Goal: Transaction & Acquisition: Purchase product/service

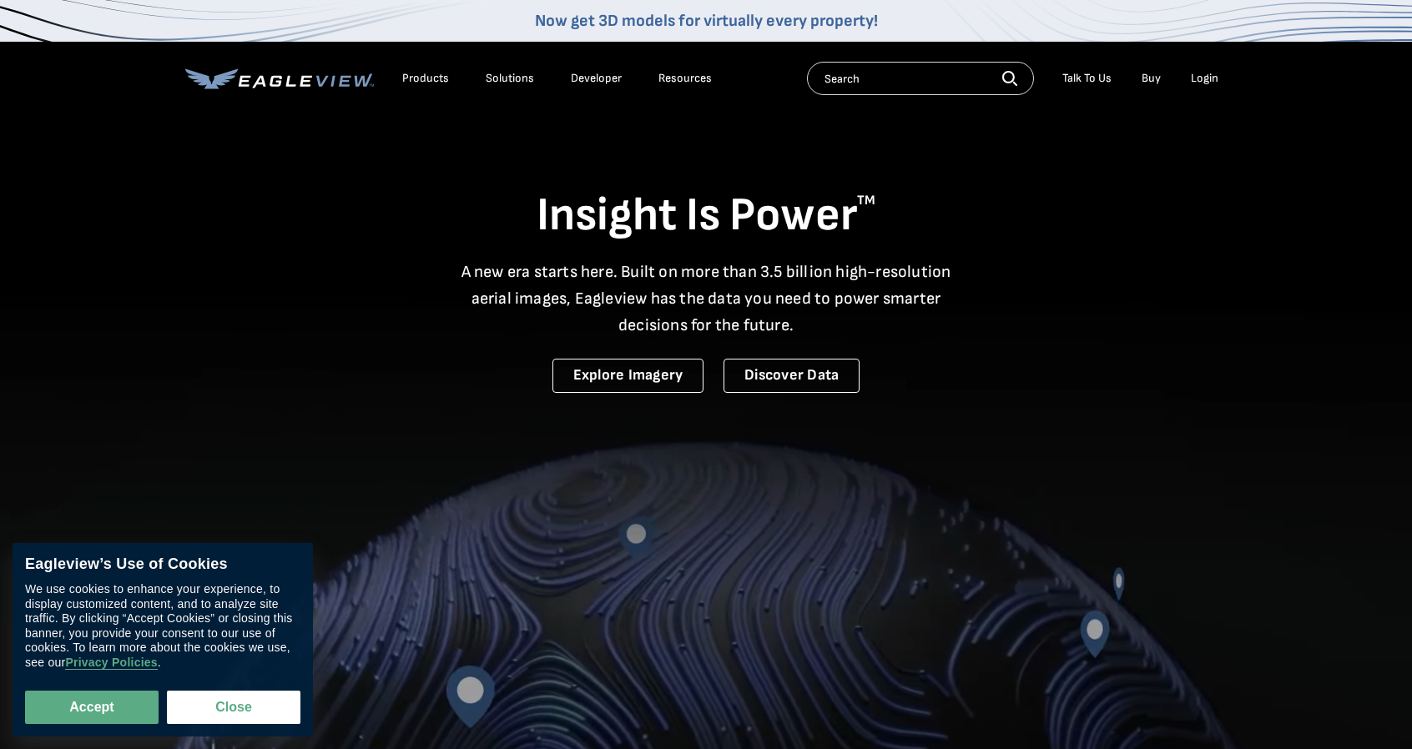
click at [1209, 84] on div "Login" at bounding box center [1205, 78] width 28 height 15
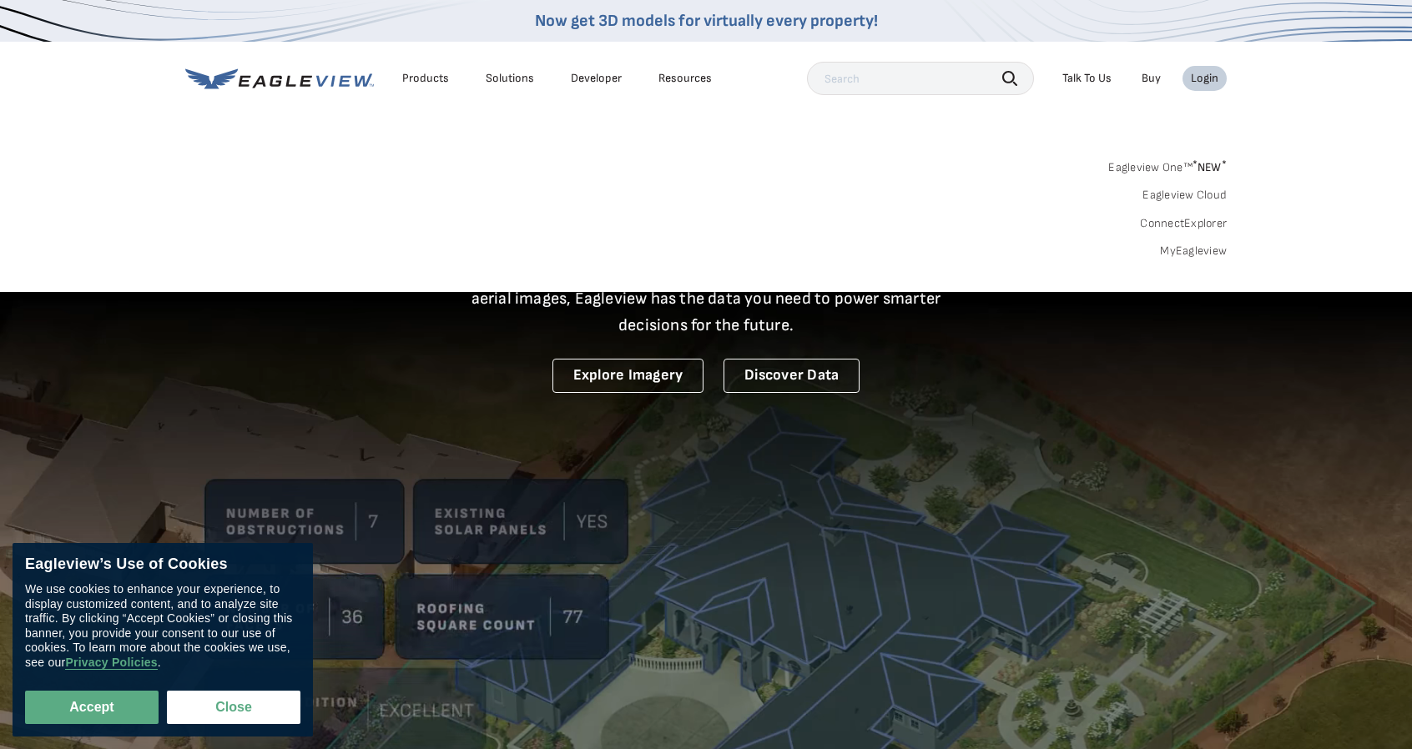
click at [1199, 253] on link "MyEagleview" at bounding box center [1193, 251] width 67 height 15
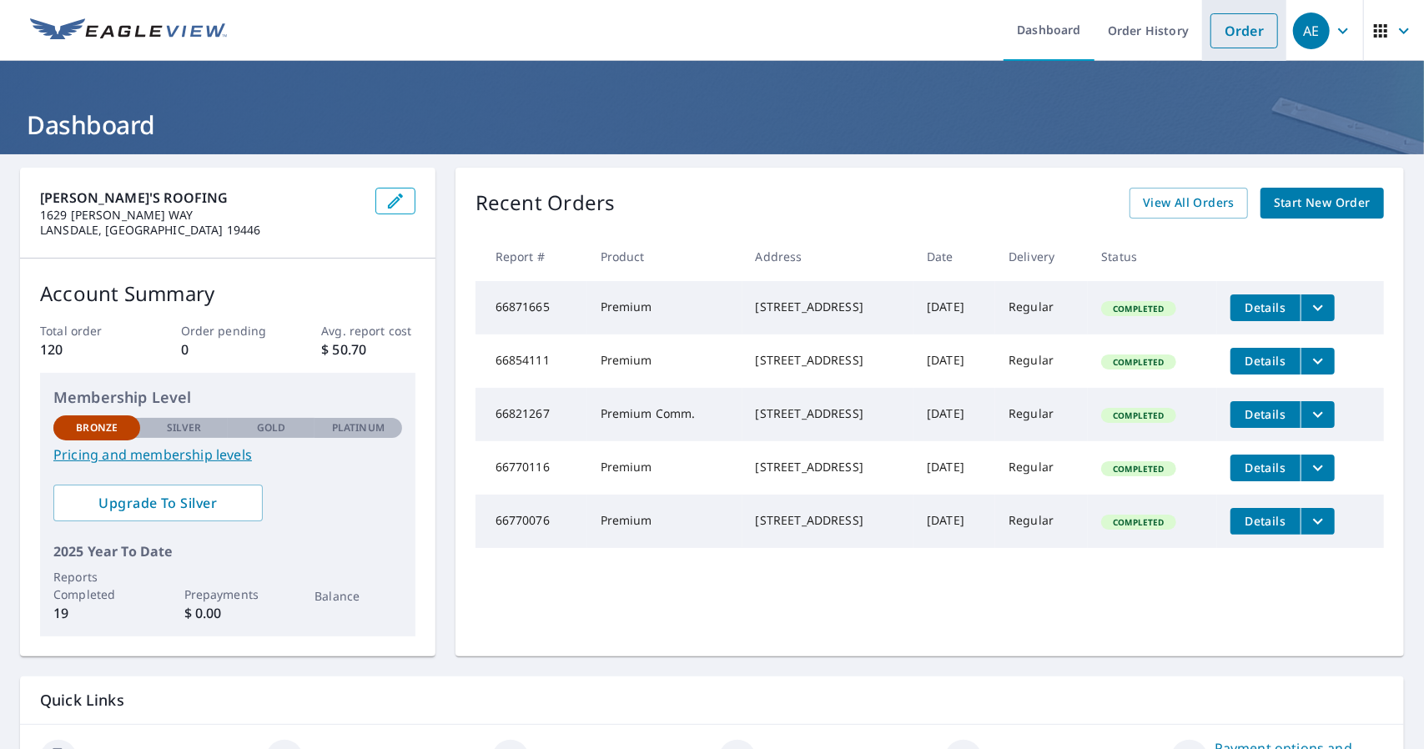
click at [1232, 32] on link "Order" at bounding box center [1245, 30] width 68 height 35
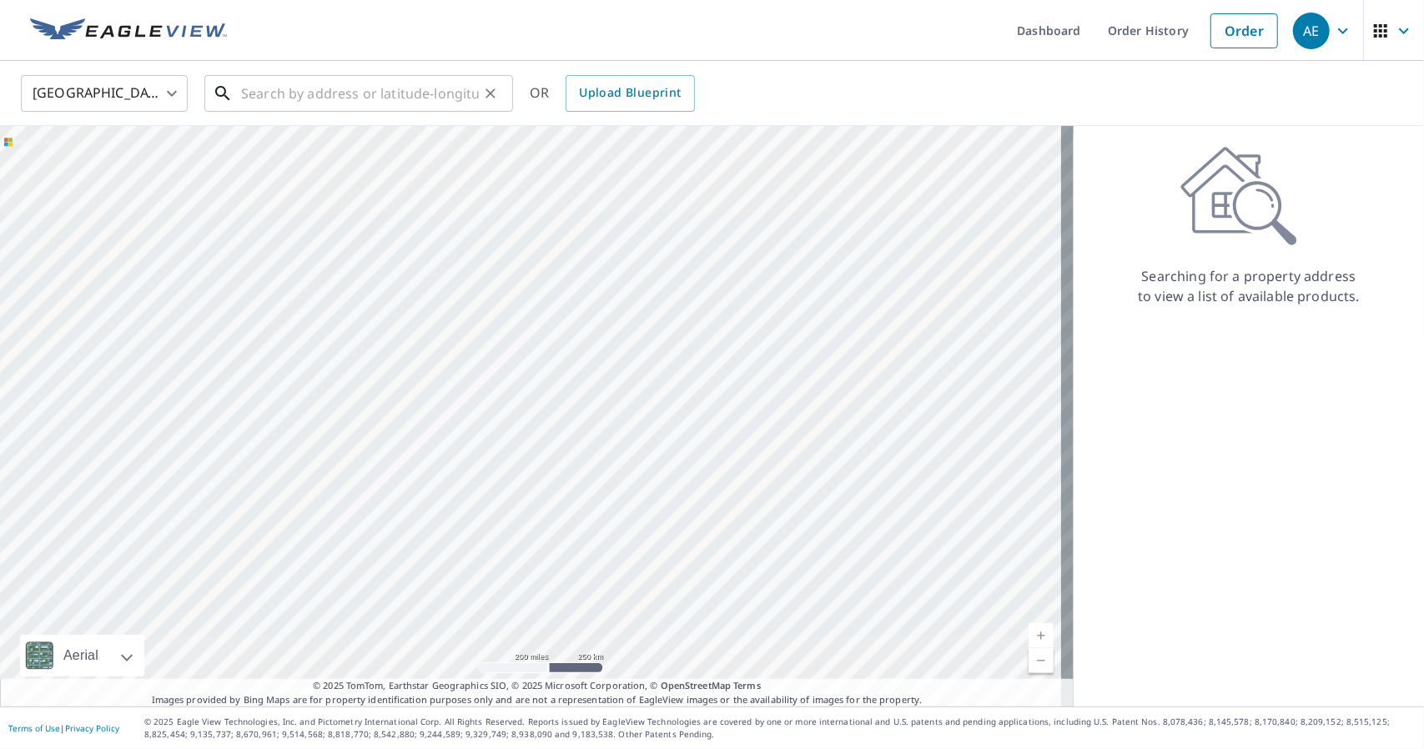
click at [372, 98] on input "text" at bounding box center [360, 93] width 238 height 47
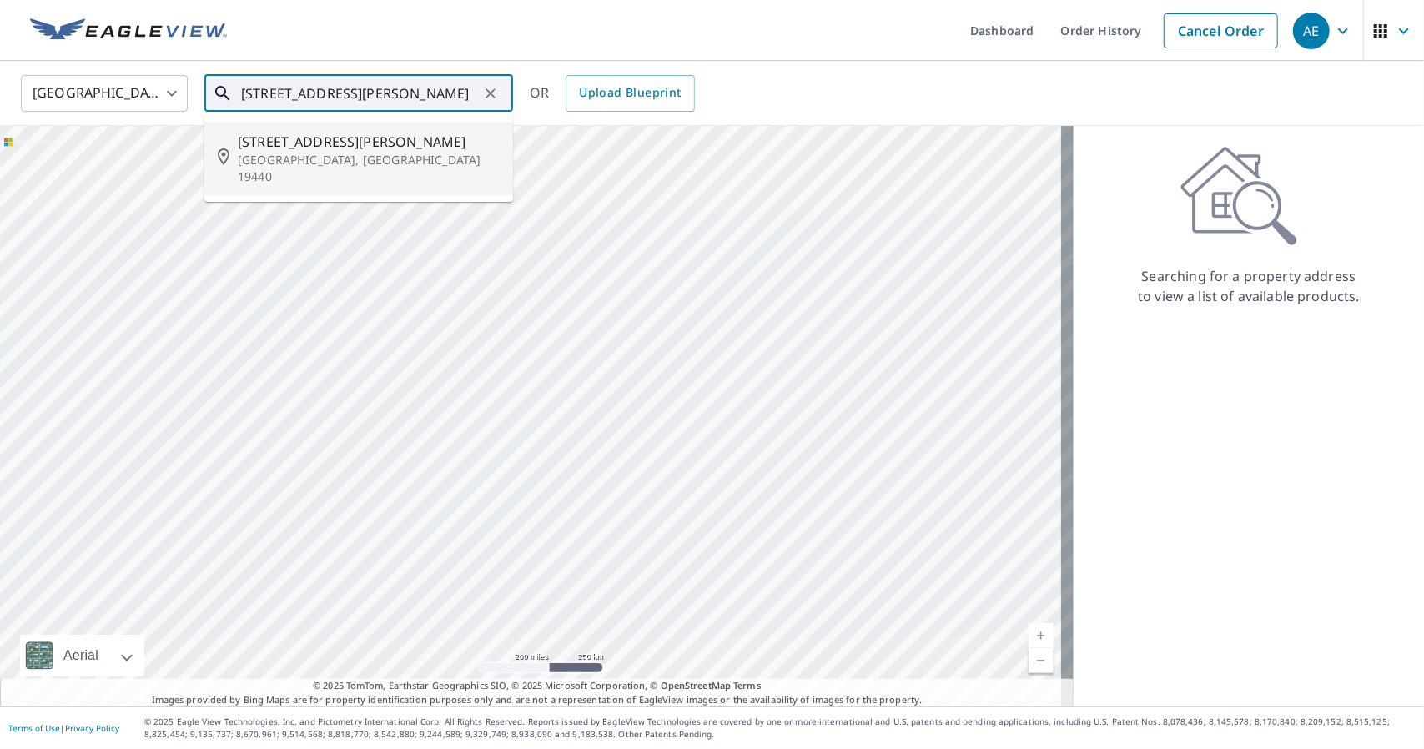
click at [332, 152] on p "[GEOGRAPHIC_DATA], [GEOGRAPHIC_DATA] 19440" at bounding box center [369, 168] width 262 height 33
type input "[STREET_ADDRESS][PERSON_NAME][PERSON_NAME]"
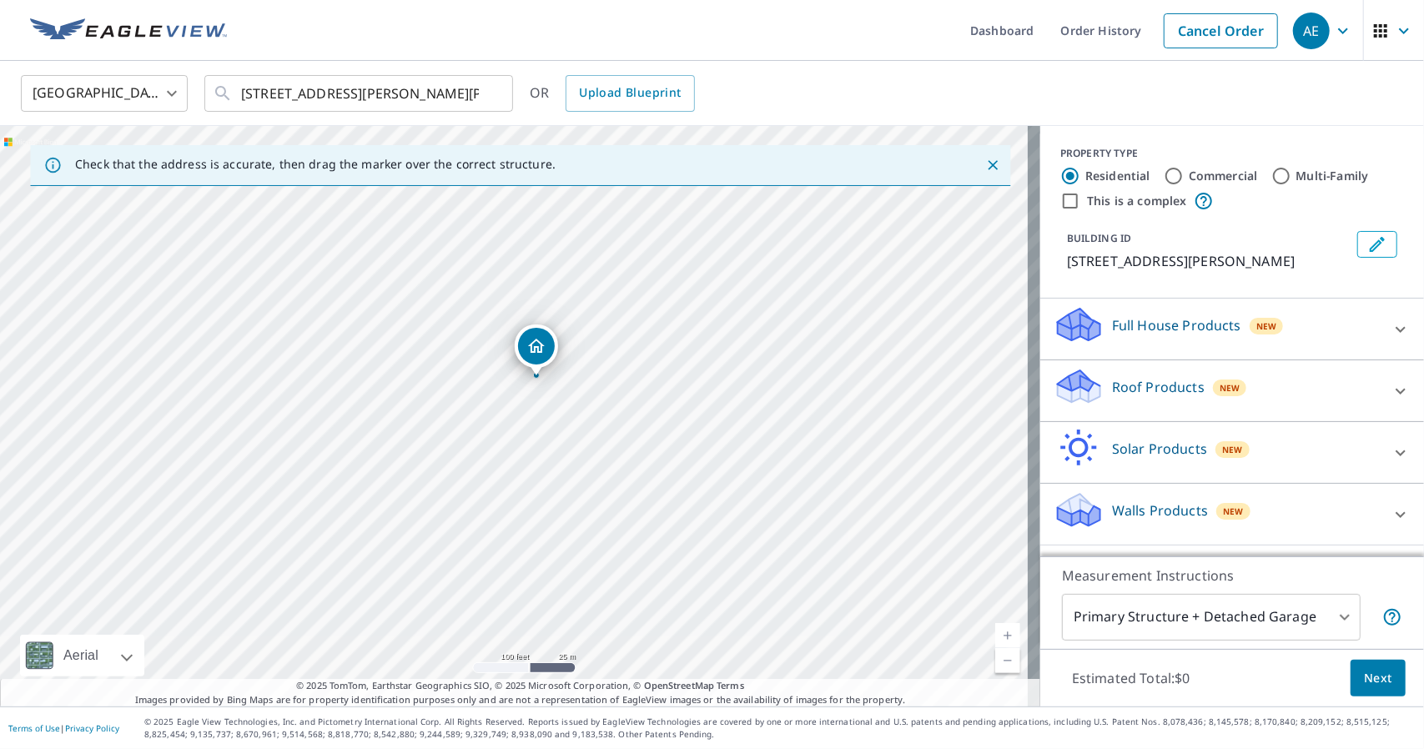
drag, startPoint x: 436, startPoint y: 419, endPoint x: 507, endPoint y: 271, distance: 163.8
click at [507, 271] on div "[STREET_ADDRESS][PERSON_NAME][PERSON_NAME]" at bounding box center [520, 416] width 1040 height 581
drag, startPoint x: 325, startPoint y: 466, endPoint x: 551, endPoint y: 286, distance: 288.5
click at [551, 286] on div "[STREET_ADDRESS][PERSON_NAME][PERSON_NAME]" at bounding box center [520, 416] width 1040 height 581
drag, startPoint x: 440, startPoint y: 312, endPoint x: 492, endPoint y: 280, distance: 61.8
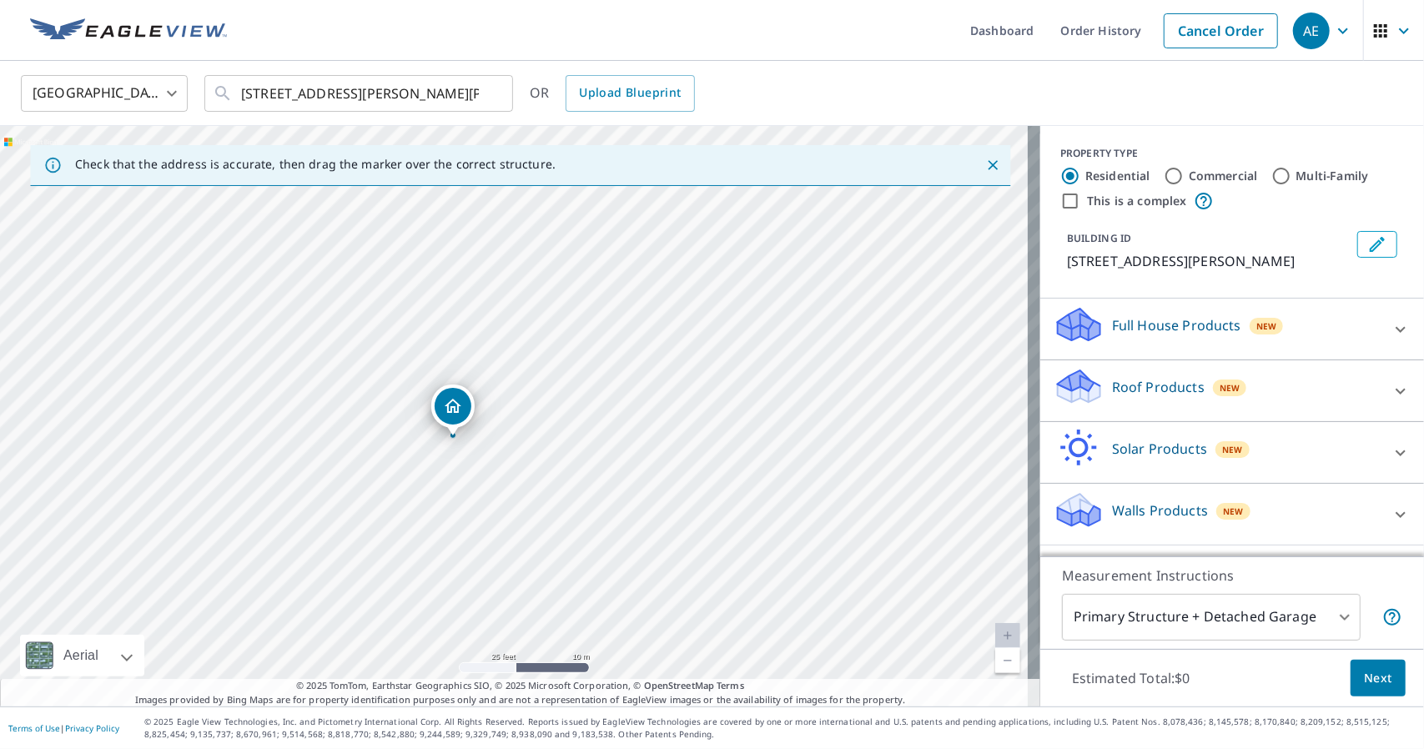
drag, startPoint x: 515, startPoint y: 381, endPoint x: 454, endPoint y: 404, distance: 64.9
click at [1349, 390] on div "Roof Products New" at bounding box center [1217, 391] width 327 height 48
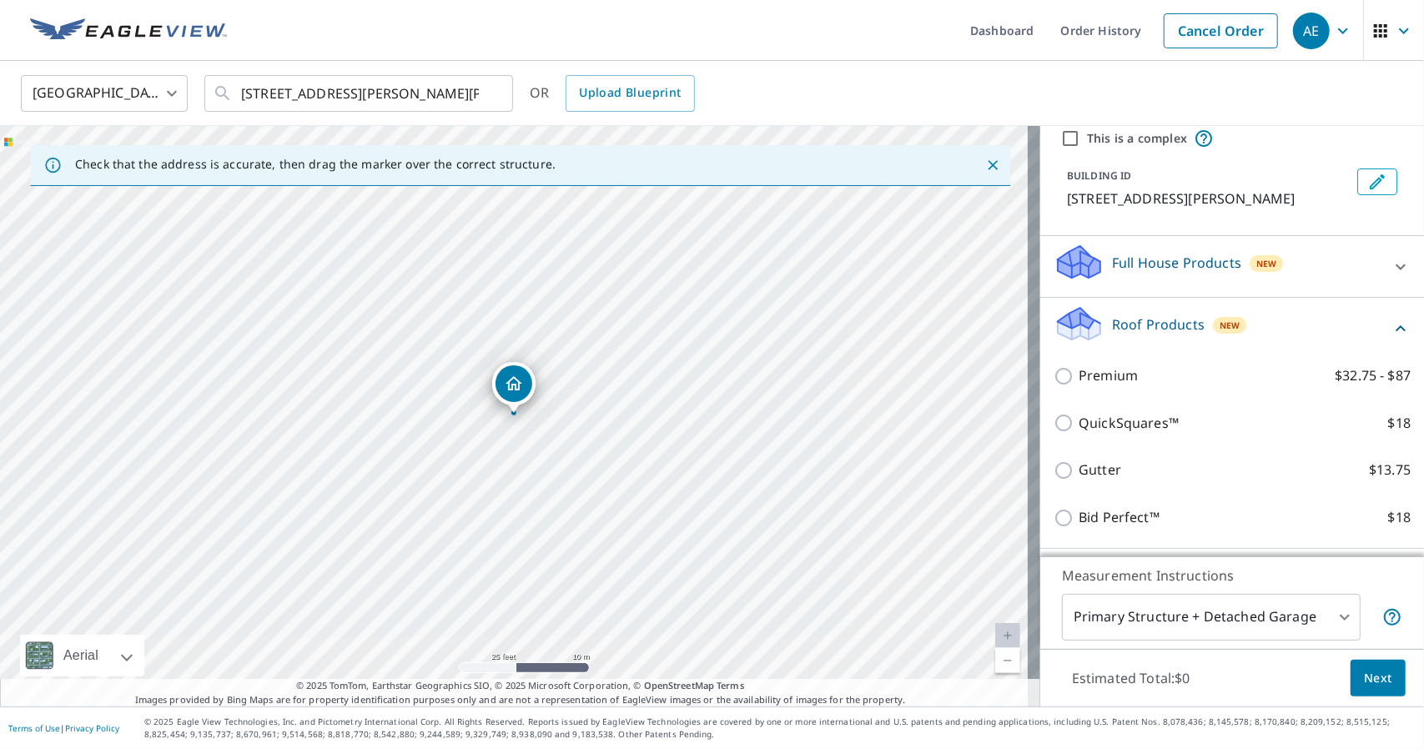
scroll to position [83, 0]
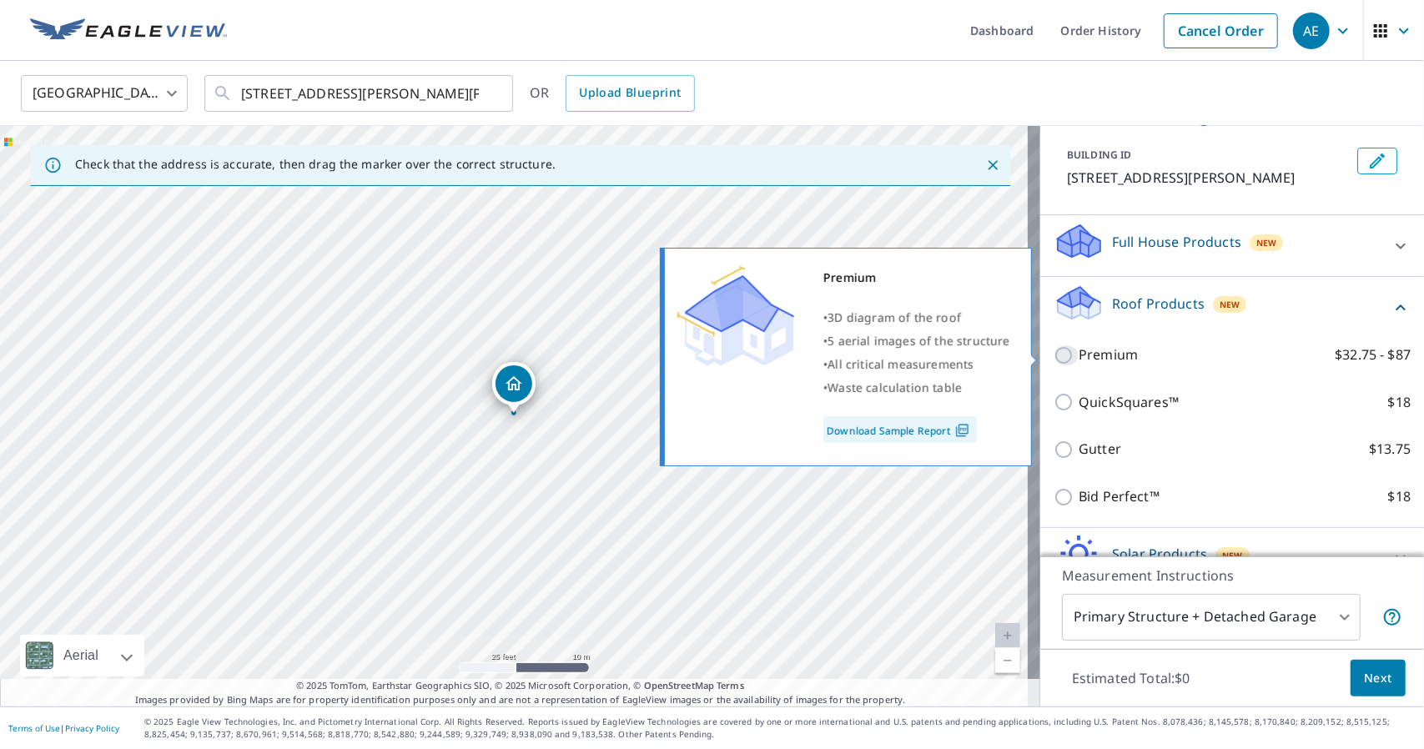
click at [1054, 354] on input "Premium $32.75 - $87" at bounding box center [1066, 355] width 25 height 20
checkbox input "true"
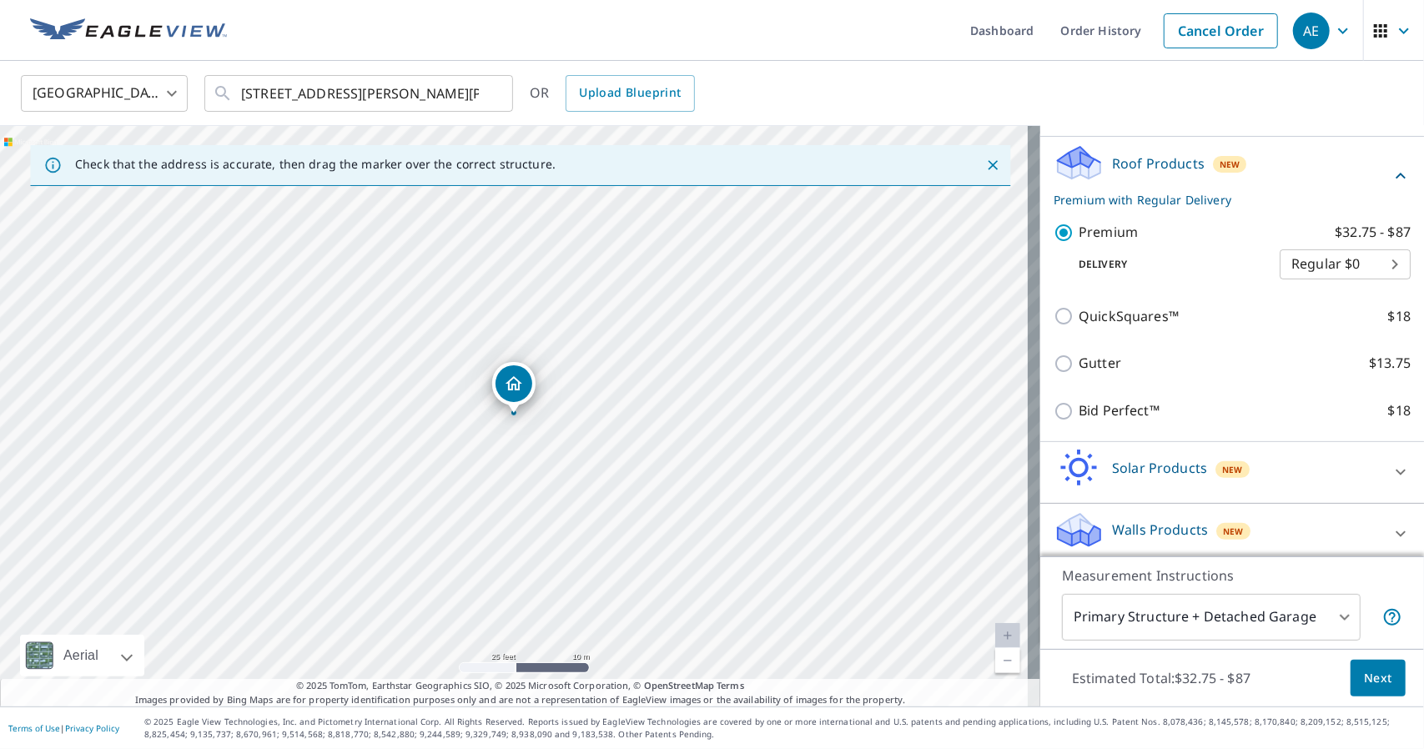
scroll to position [232, 0]
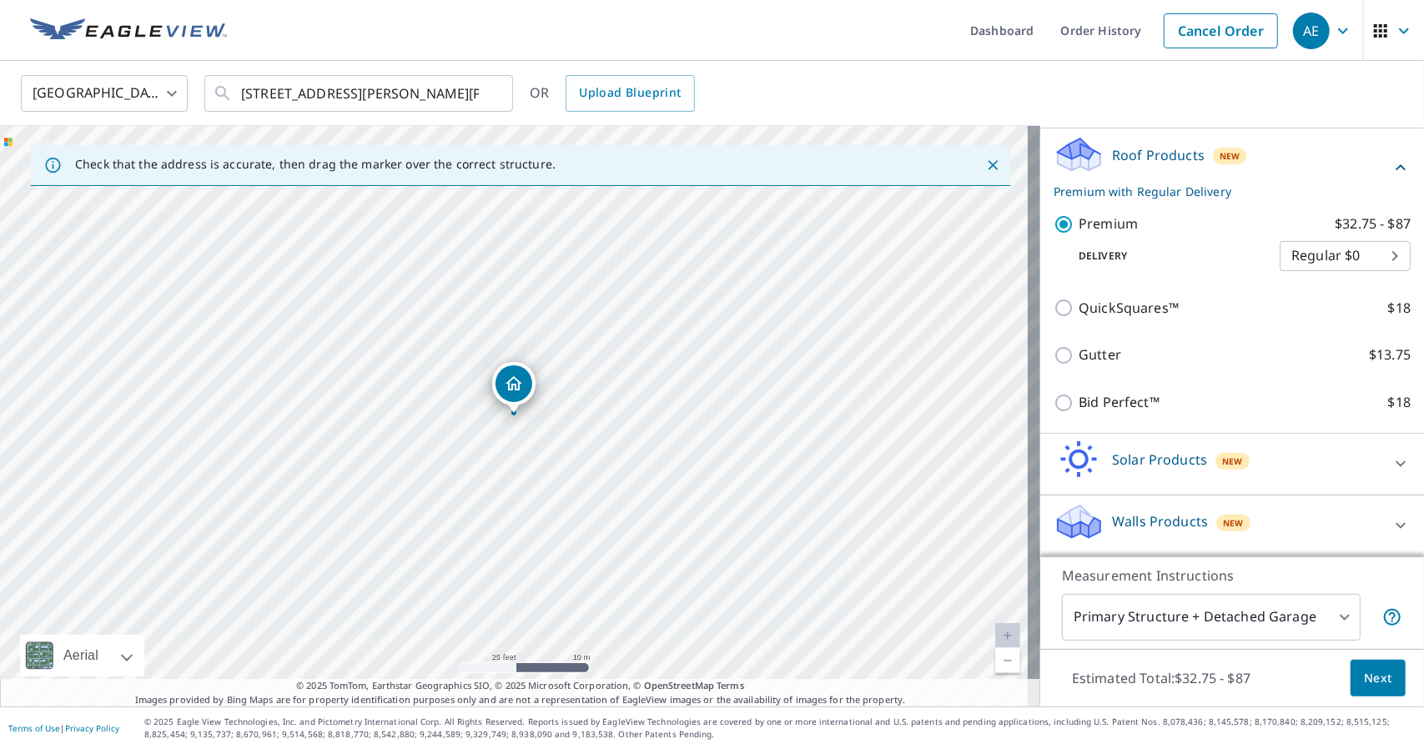
click at [1220, 615] on body "AE AE Dashboard Order History Cancel Order AE [GEOGRAPHIC_DATA] [GEOGRAPHIC_DAT…" at bounding box center [712, 374] width 1424 height 749
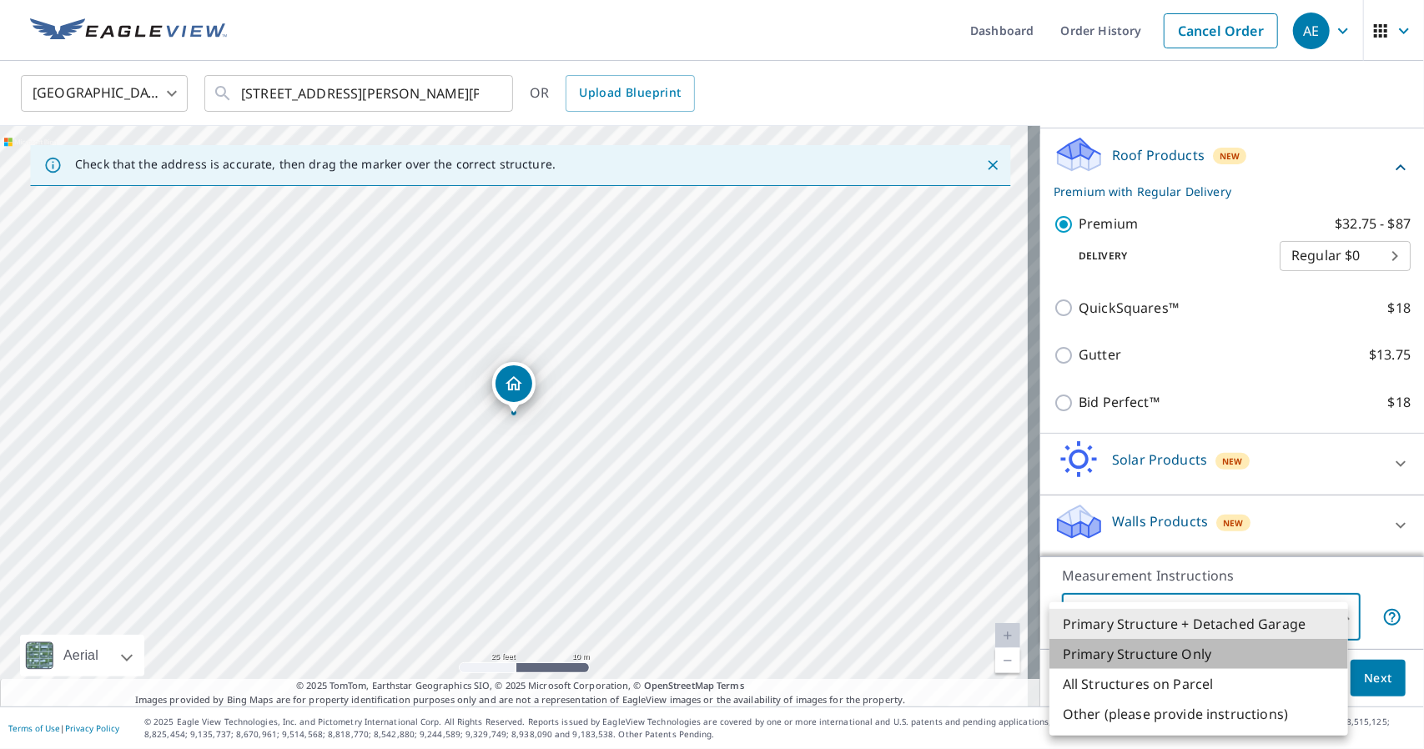
click at [1154, 653] on li "Primary Structure Only" at bounding box center [1199, 654] width 299 height 30
type input "2"
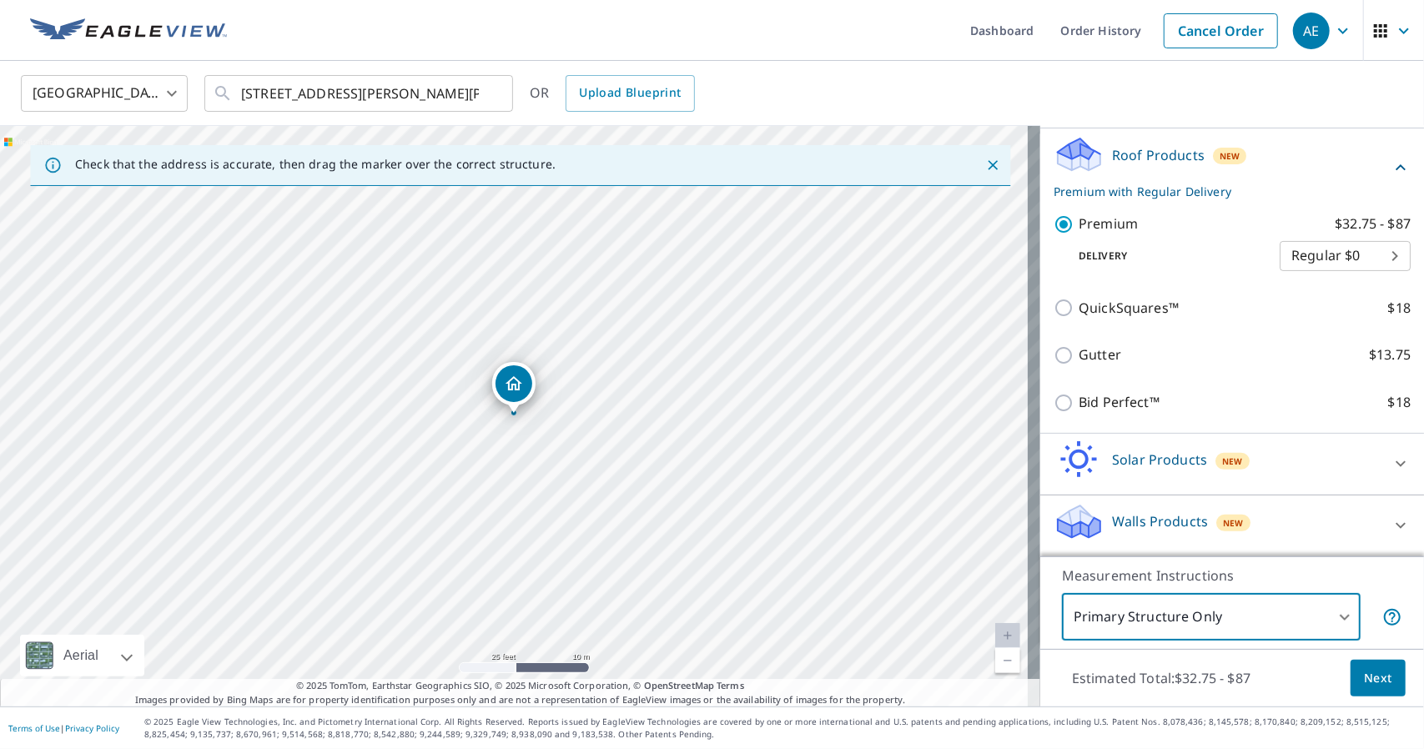
click at [1364, 672] on span "Next" at bounding box center [1378, 678] width 28 height 21
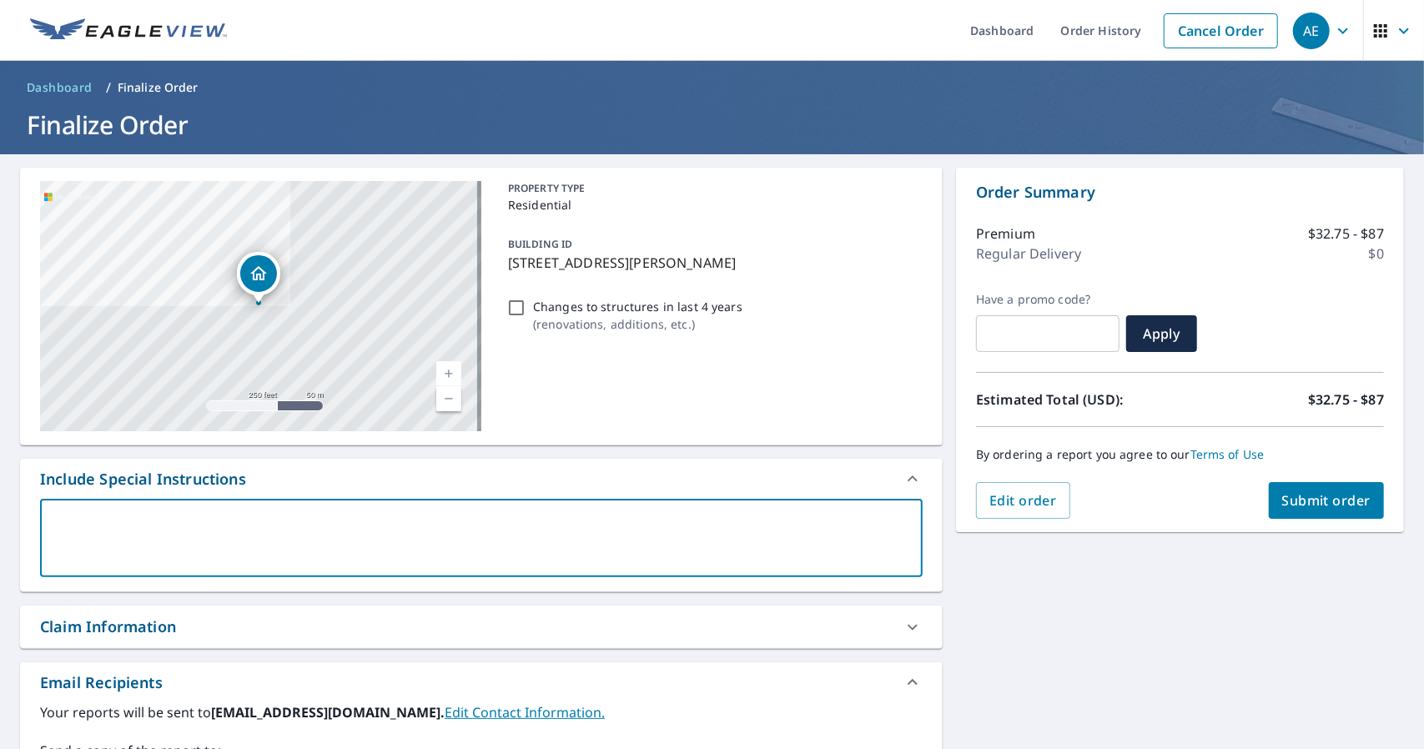
click at [168, 515] on textarea at bounding box center [481, 539] width 859 height 48
type textarea "P"
type textarea "x"
type textarea "Pr"
type textarea "x"
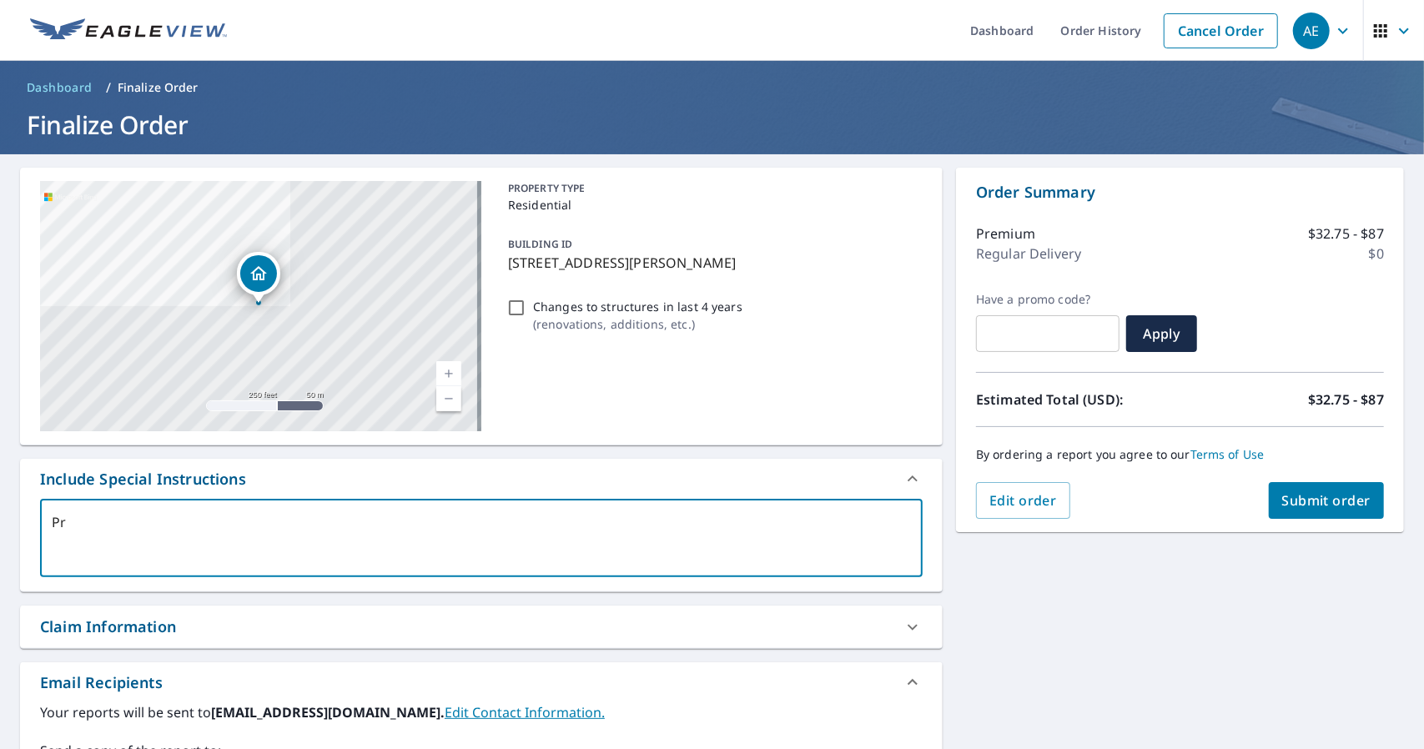
type textarea "Pri"
type textarea "x"
type textarea "Prim"
type textarea "x"
type textarea "Prima"
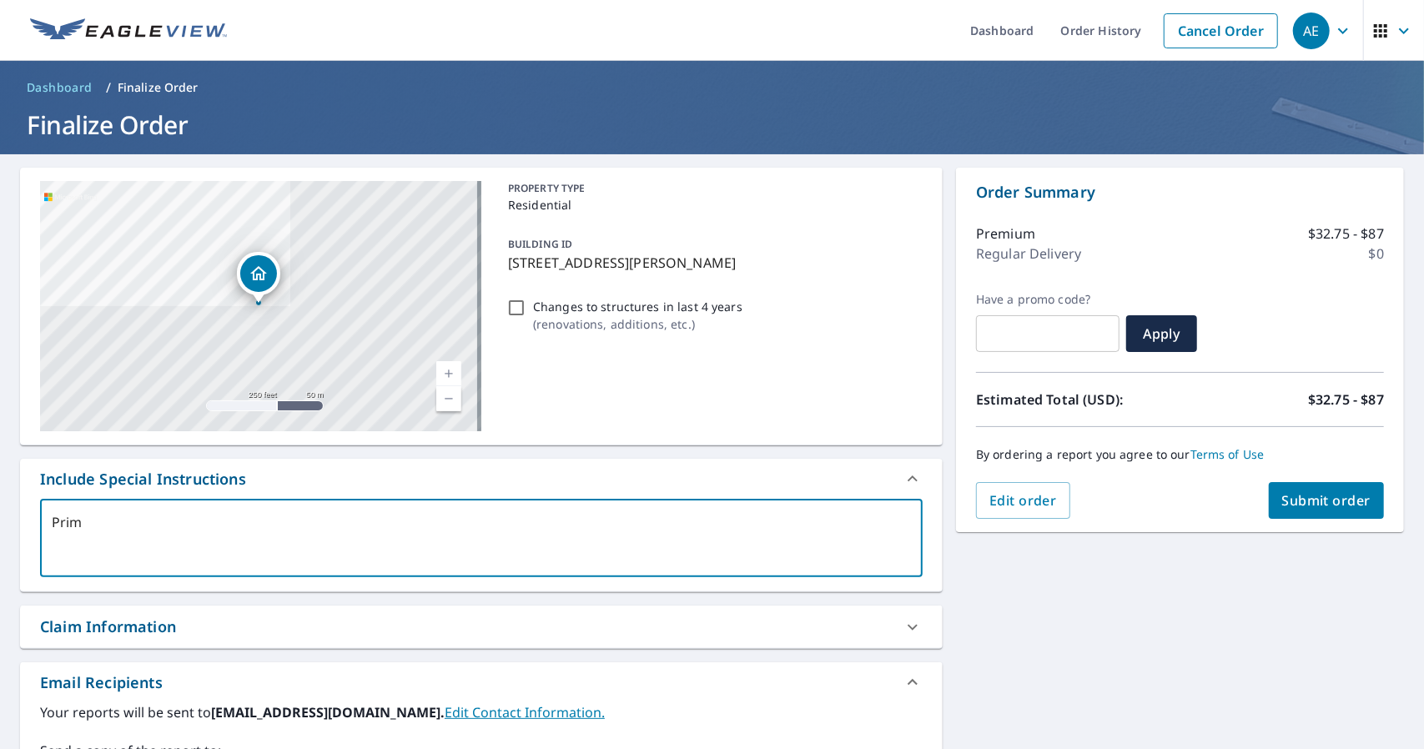
type textarea "x"
type textarea "Primar"
type textarea "x"
type textarea "Primary"
type textarea "x"
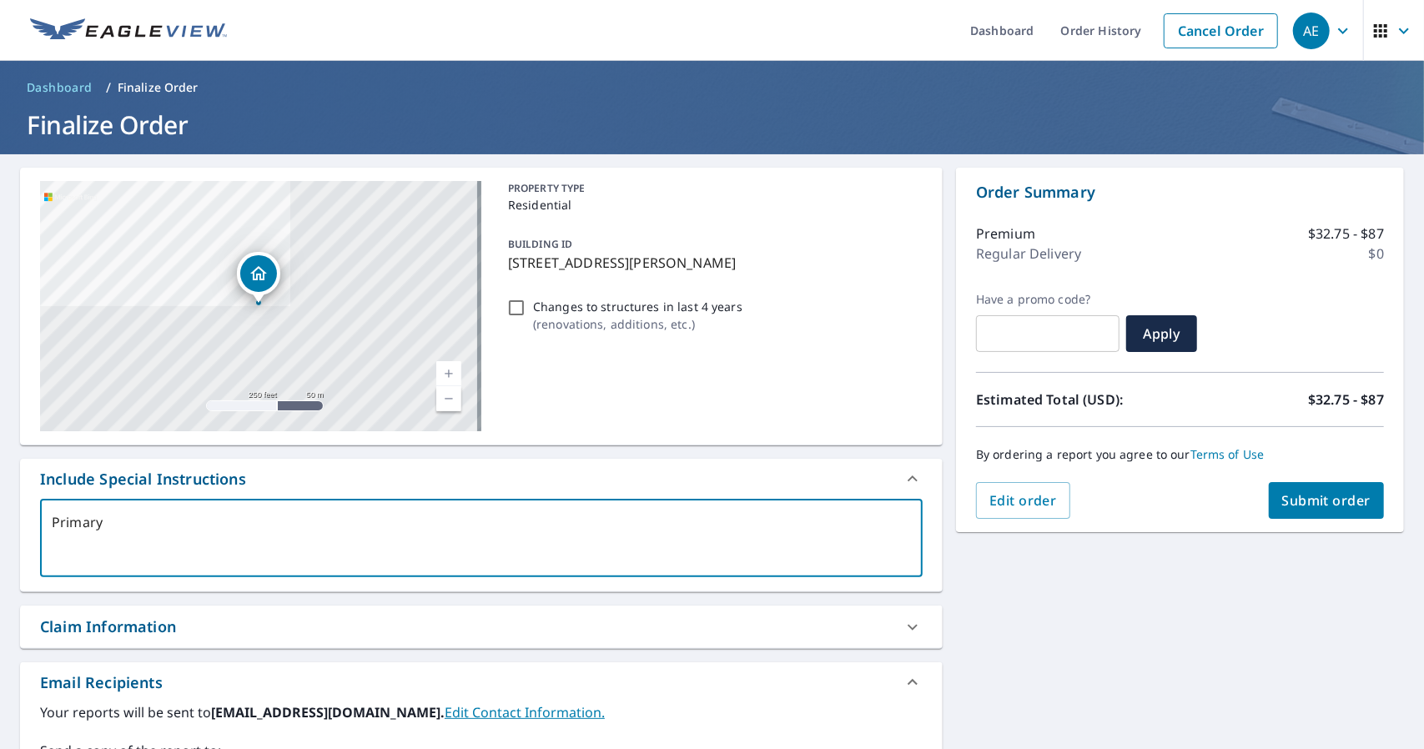
type textarea "Primary"
type textarea "x"
type textarea "Primary S"
type textarea "x"
type textarea "Primary St"
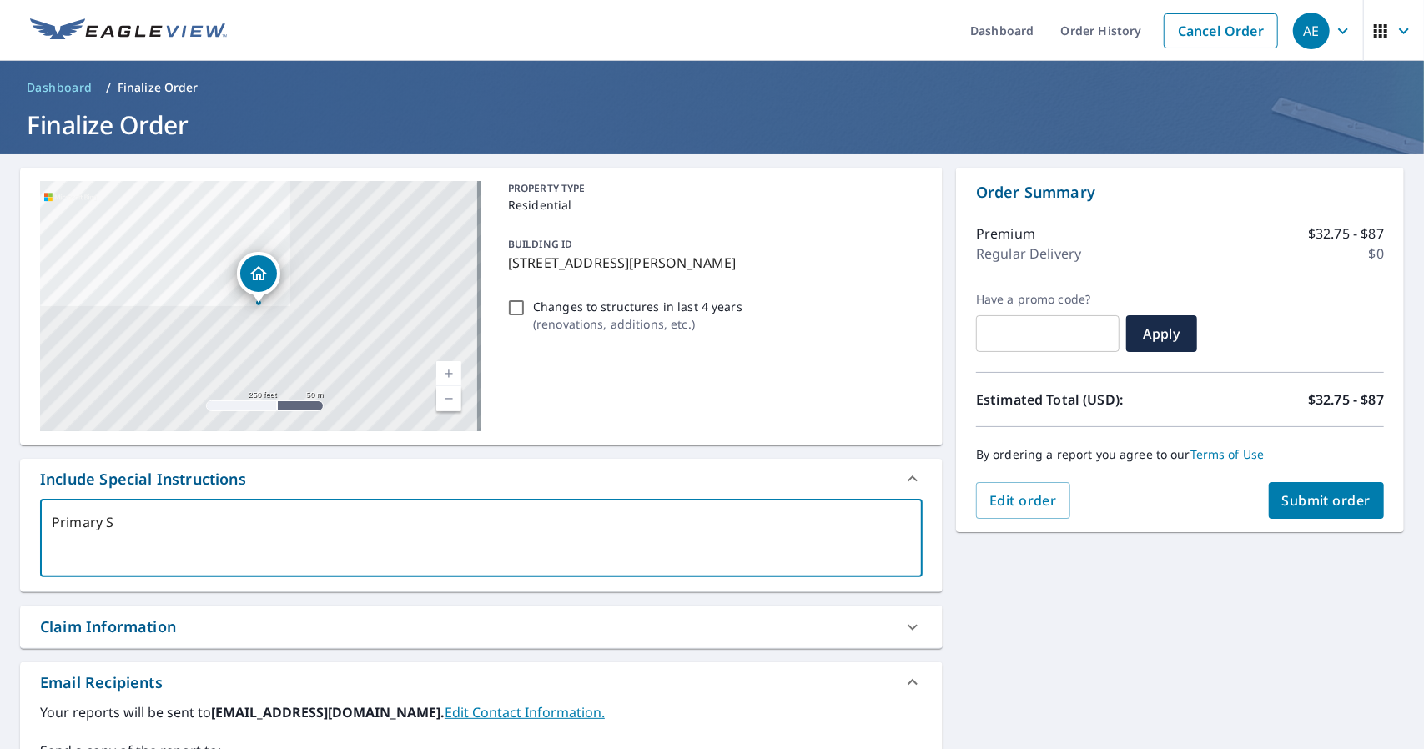
type textarea "x"
type textarea "Primary Str"
type textarea "x"
type textarea "Primary Stru"
type textarea "x"
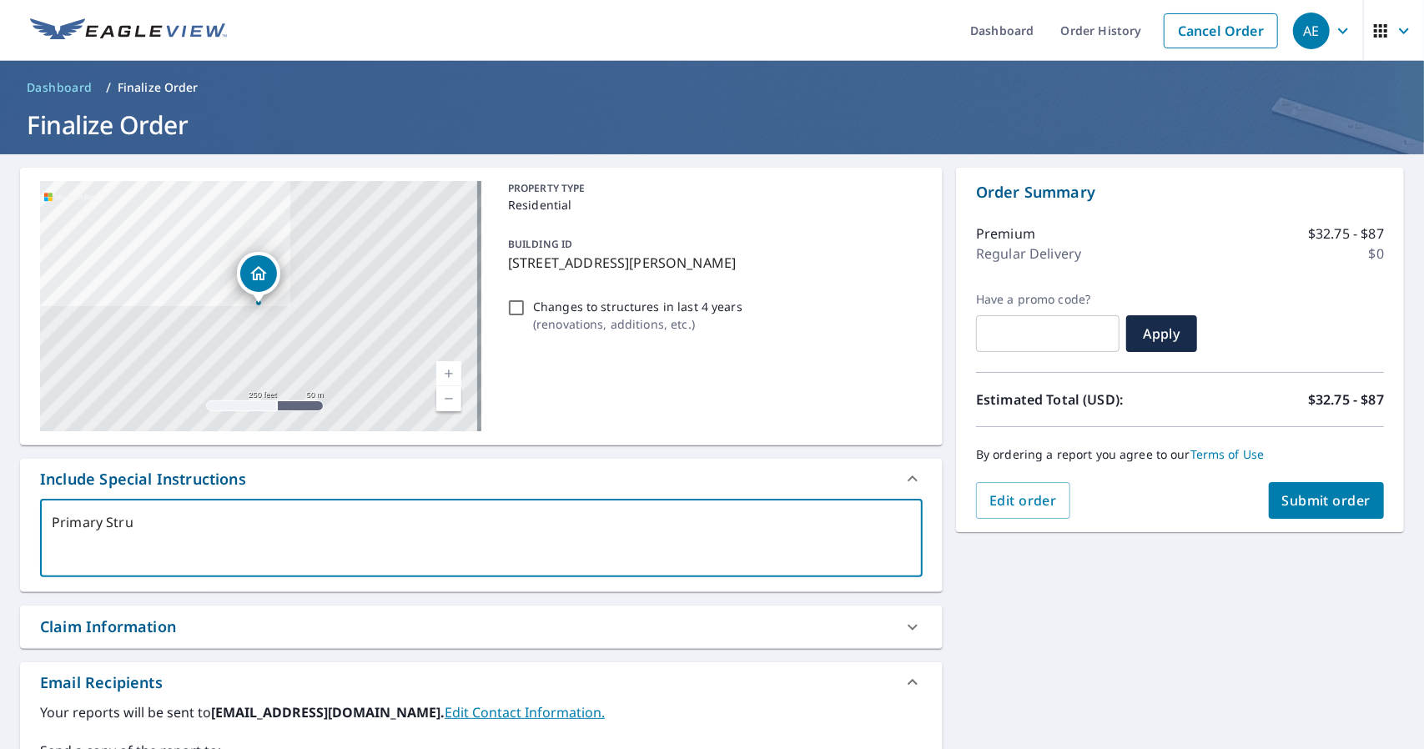
type textarea "Primary Struc"
type textarea "x"
type textarea "Primary Struct"
type textarea "x"
type textarea "Primary Structu"
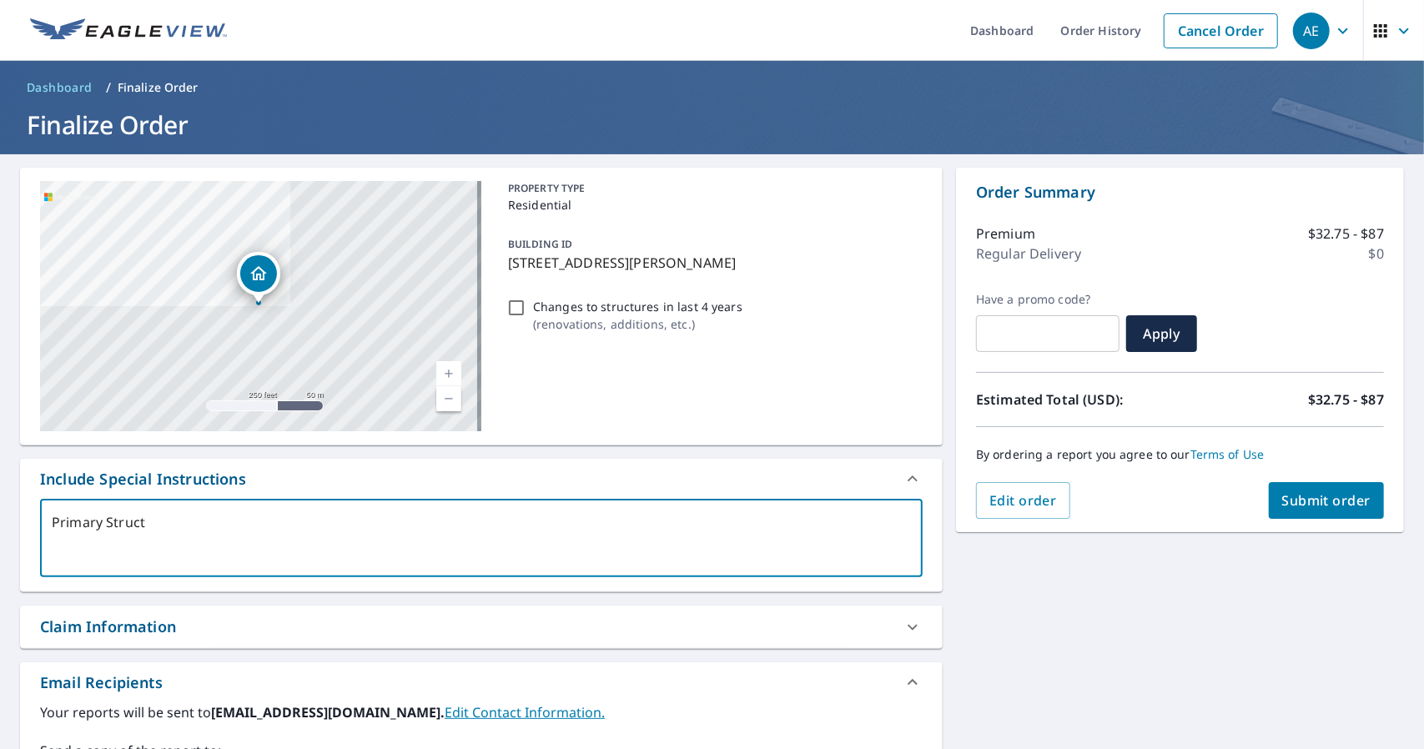
type textarea "x"
type textarea "Primary Structur"
type textarea "x"
type textarea "Primary Structure"
type textarea "x"
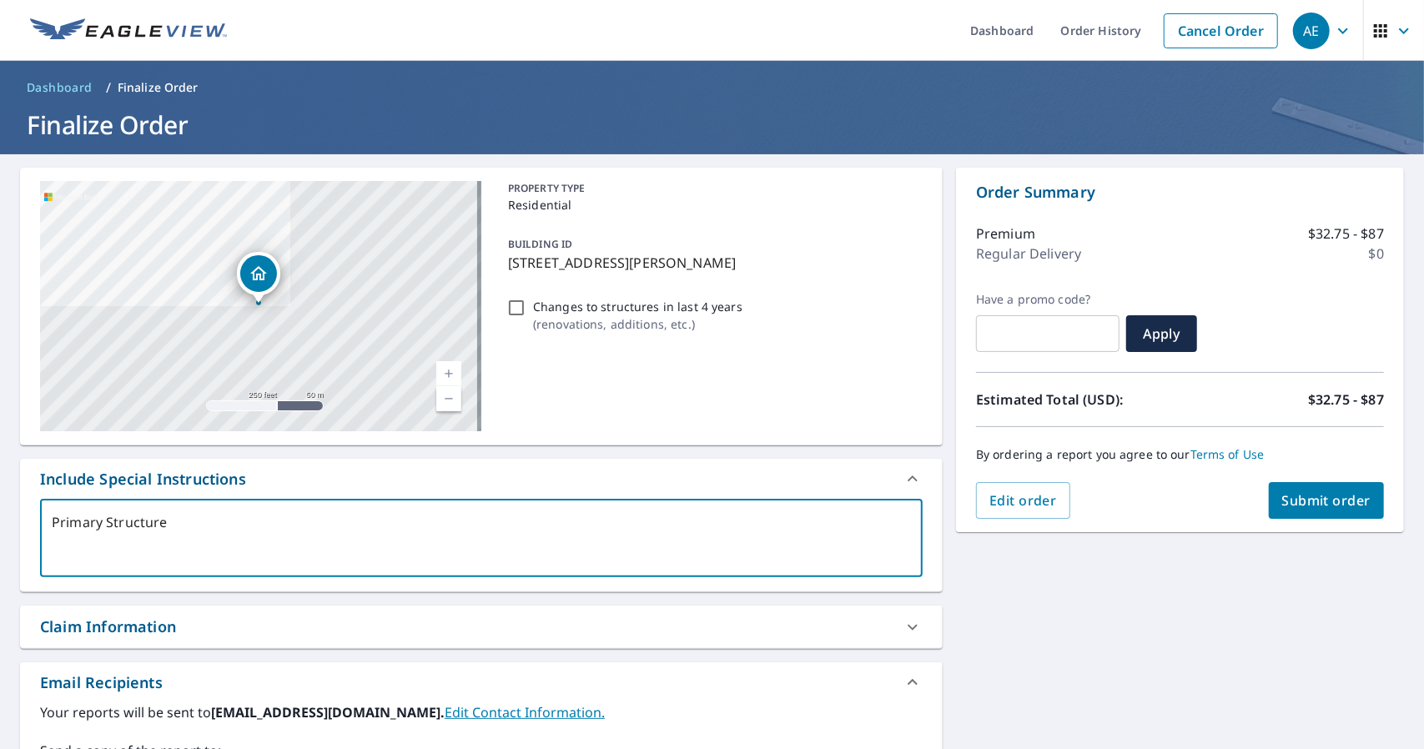
type textarea "Primary Structure"
type textarea "x"
type textarea "Primary Structure b"
type textarea "x"
type textarea "Primary Structure by"
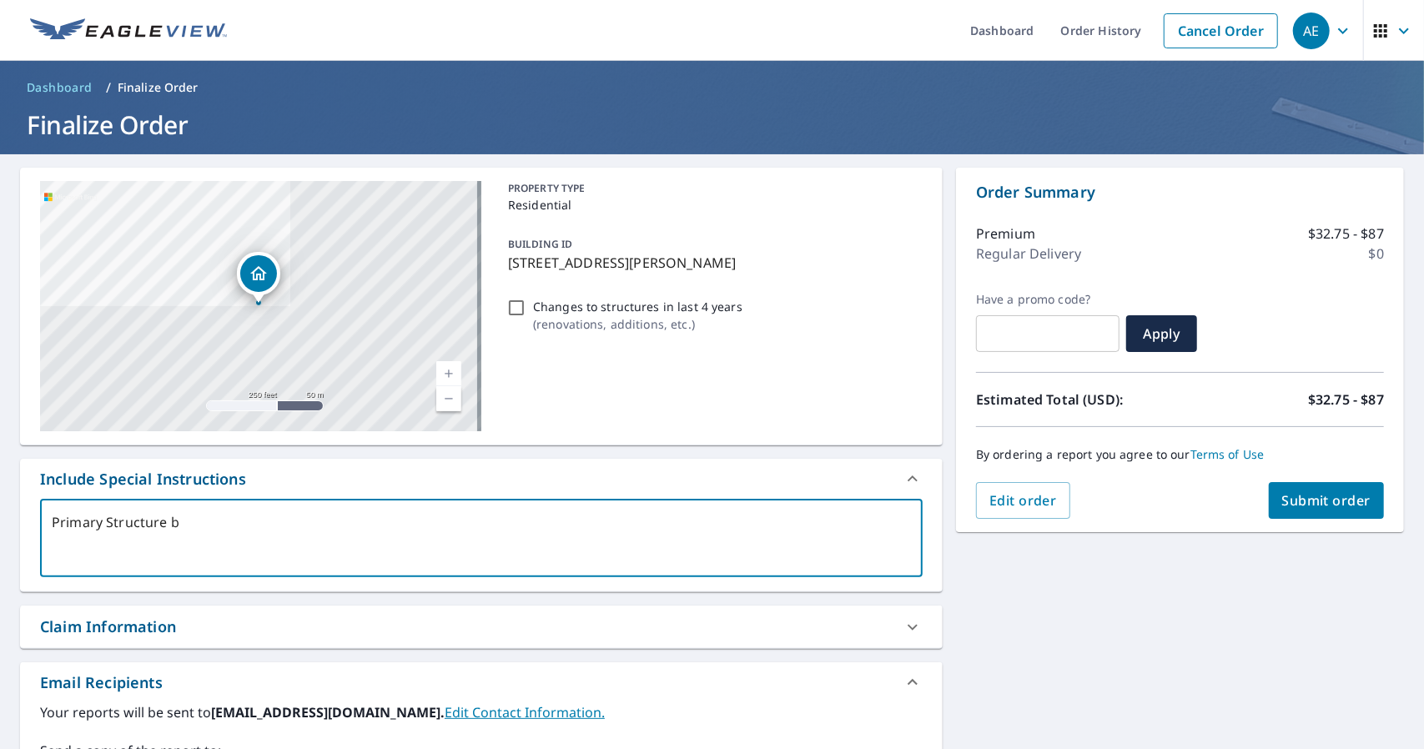
type textarea "x"
type textarea "Primary Structure by"
type textarea "x"
type textarea "Primary Structure by t"
type textarea "x"
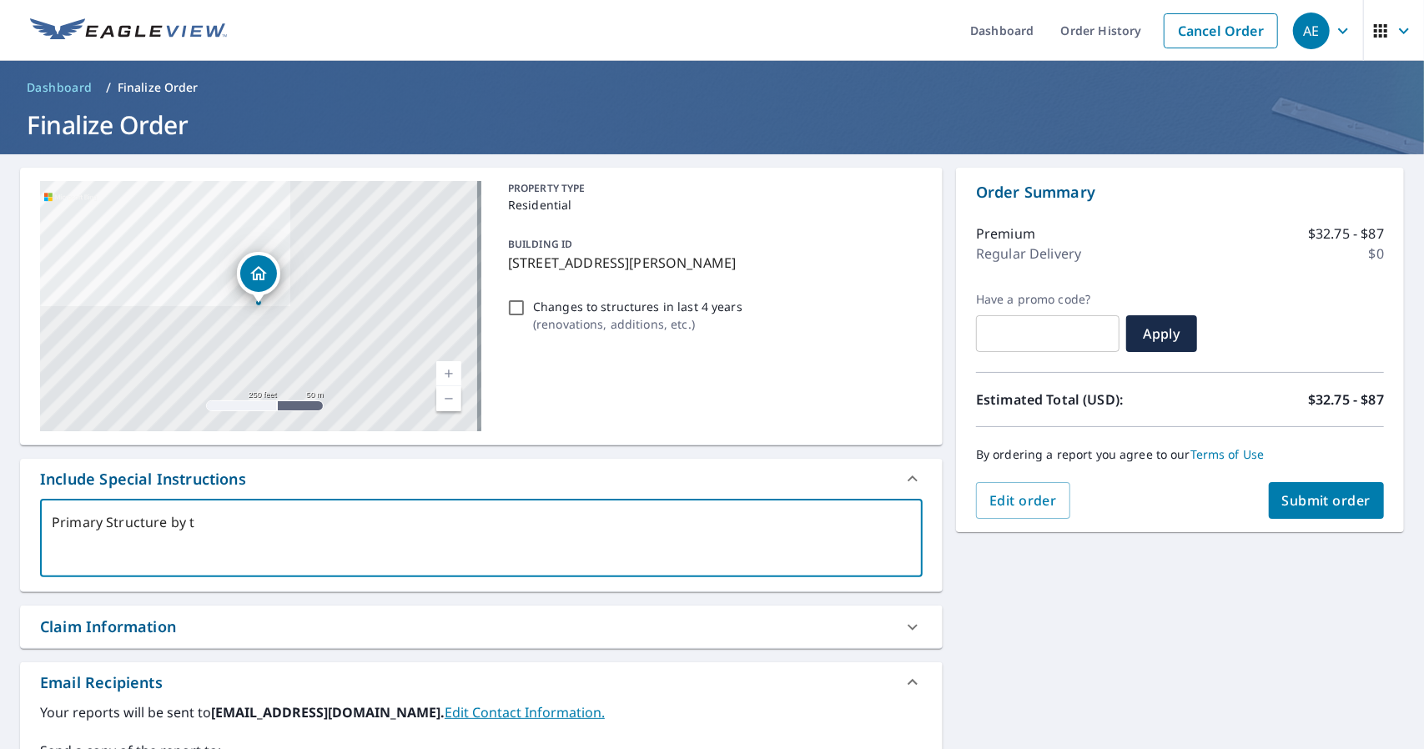
type textarea "Primary Structure by th"
type textarea "x"
type textarea "Primary Structure by the"
type textarea "x"
type textarea "Primary Structure by the"
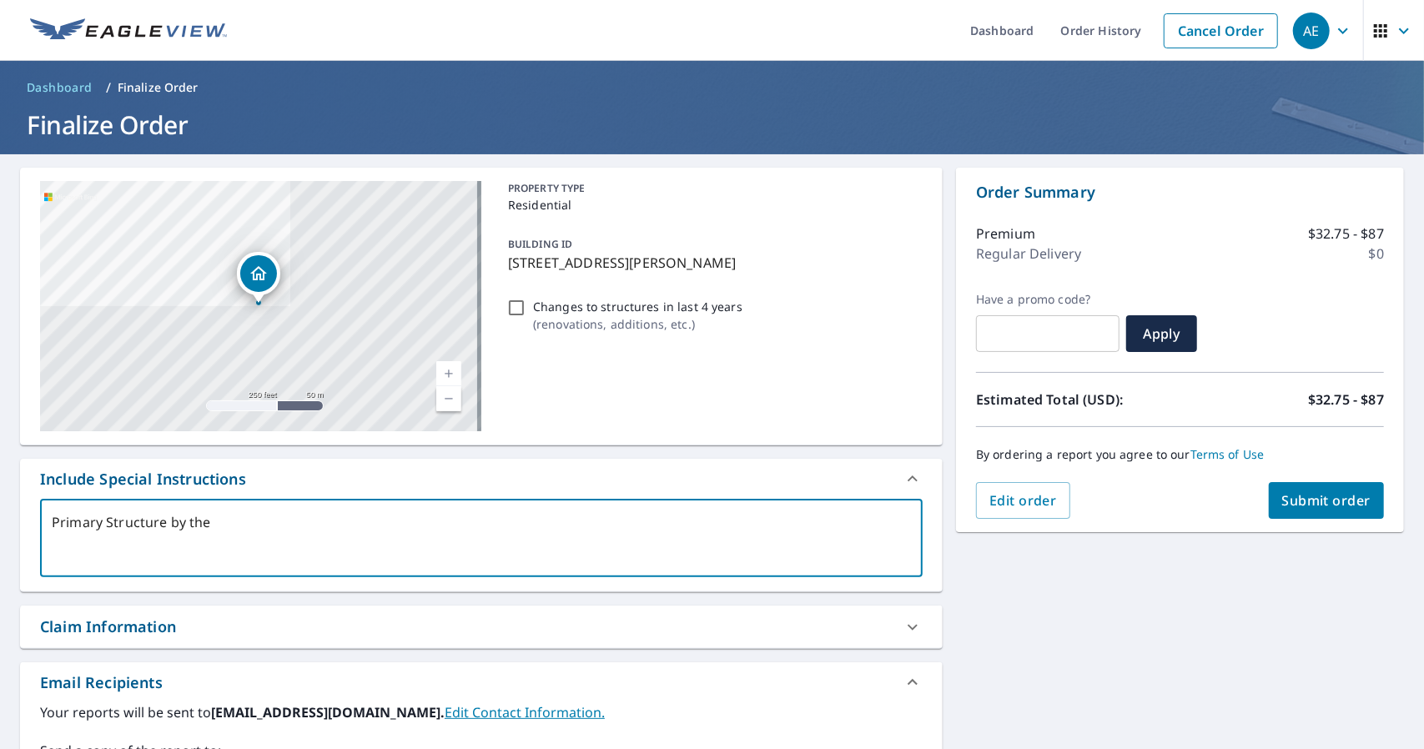
type textarea "x"
type textarea "Primary Structure by the r"
type textarea "x"
type textarea "Primary Structure by the ro"
type textarea "x"
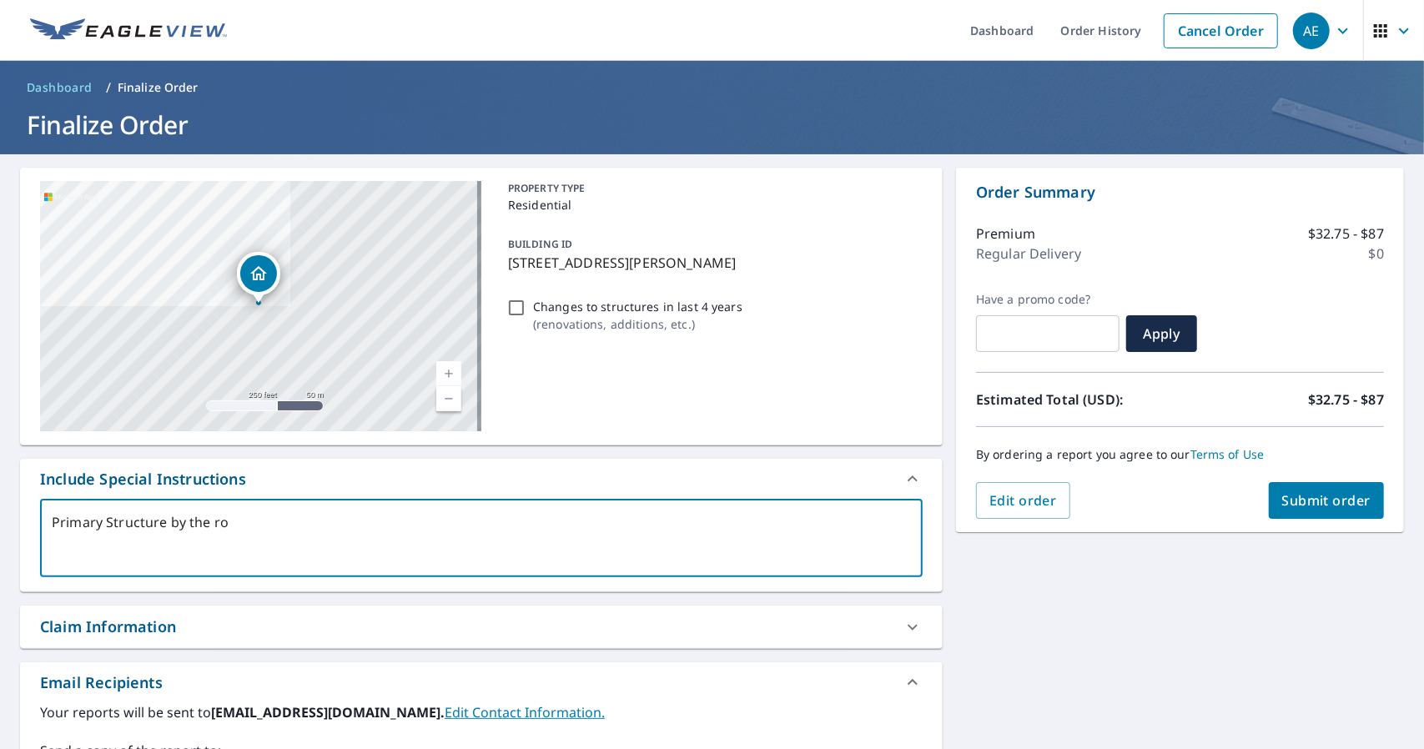
type textarea "Primary Structure by the roa"
type textarea "x"
type textarea "Primary Structure by the road"
type textarea "x"
type textarea "Primary Structure by the road"
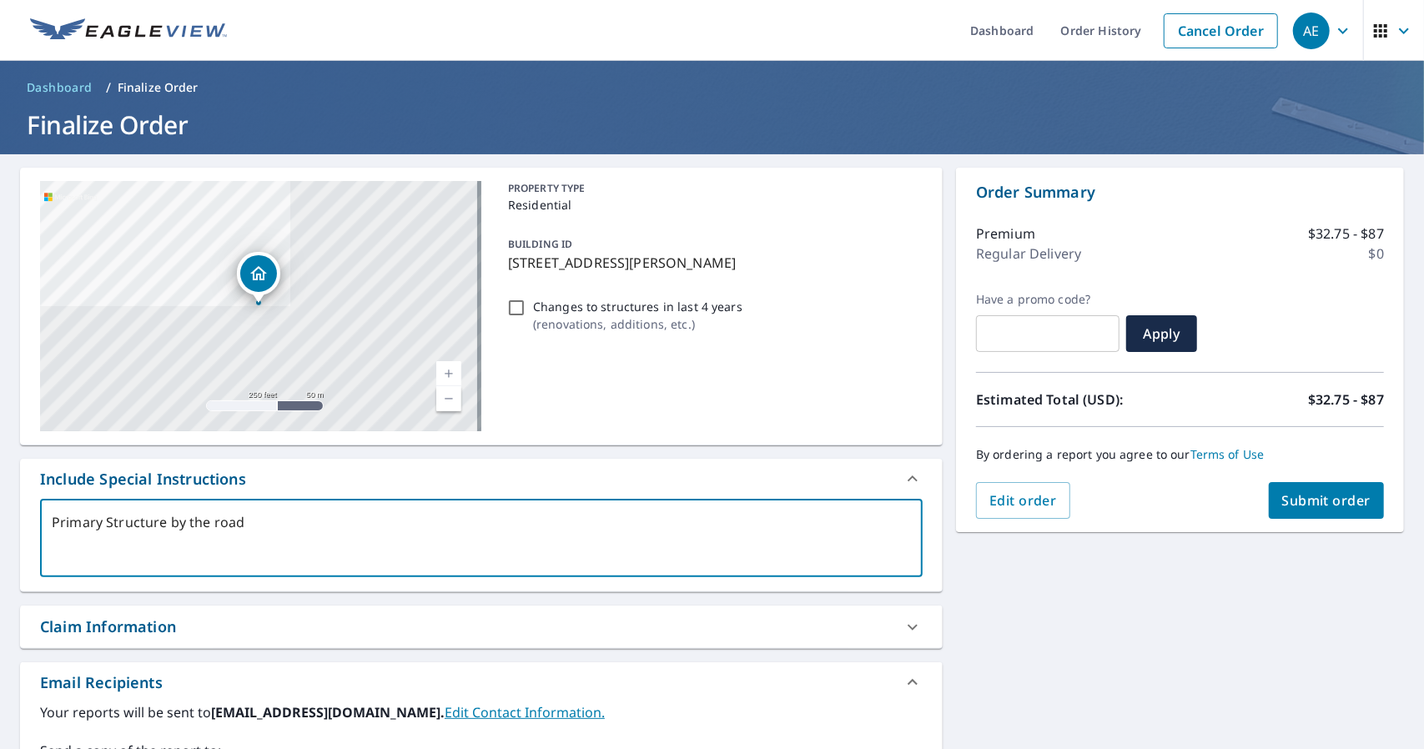
type textarea "x"
type textarea "Primary Structure by the road o"
type textarea "x"
type textarea "Primary Structure by the road on"
type textarea "x"
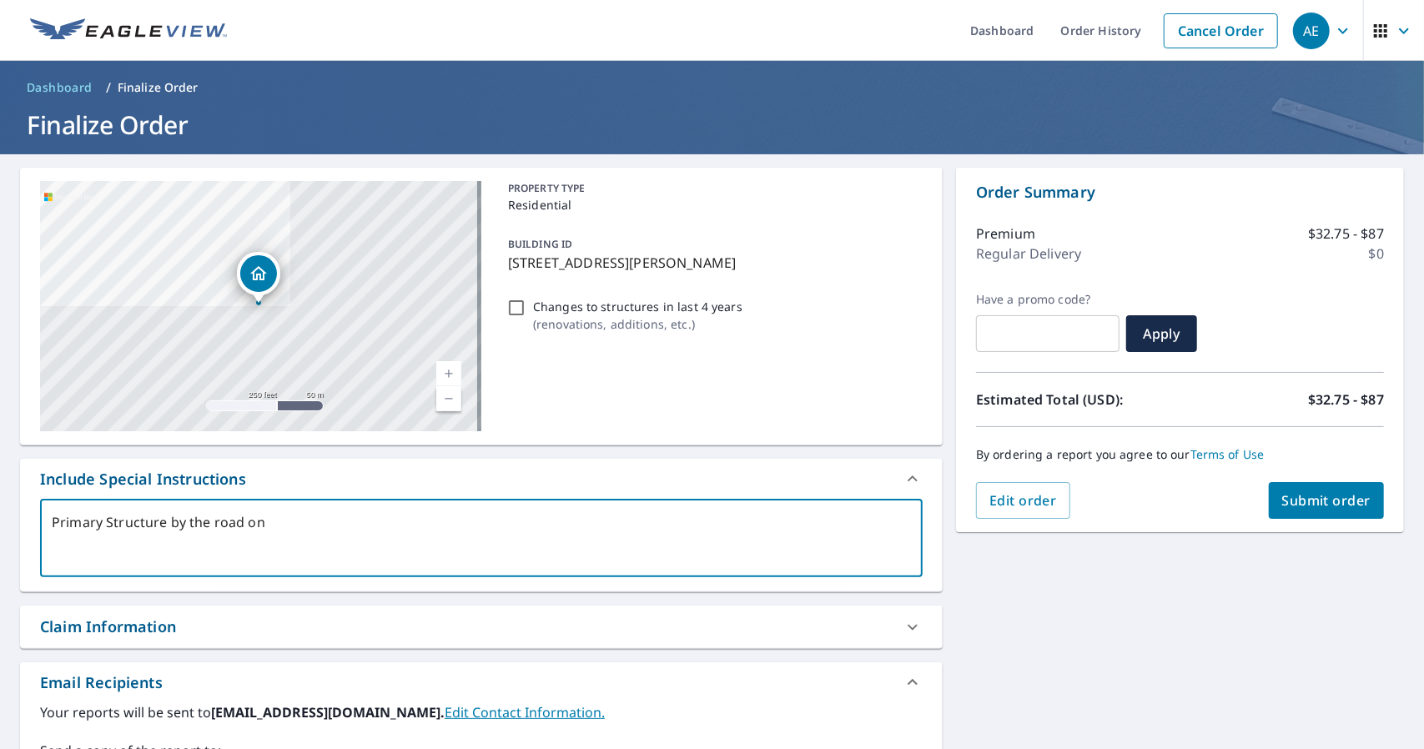
type textarea "Primary Structure by the road onl"
type textarea "x"
type textarea "Primary Structure by the road only"
type textarea "x"
type textarea "Primary Structure by the road only."
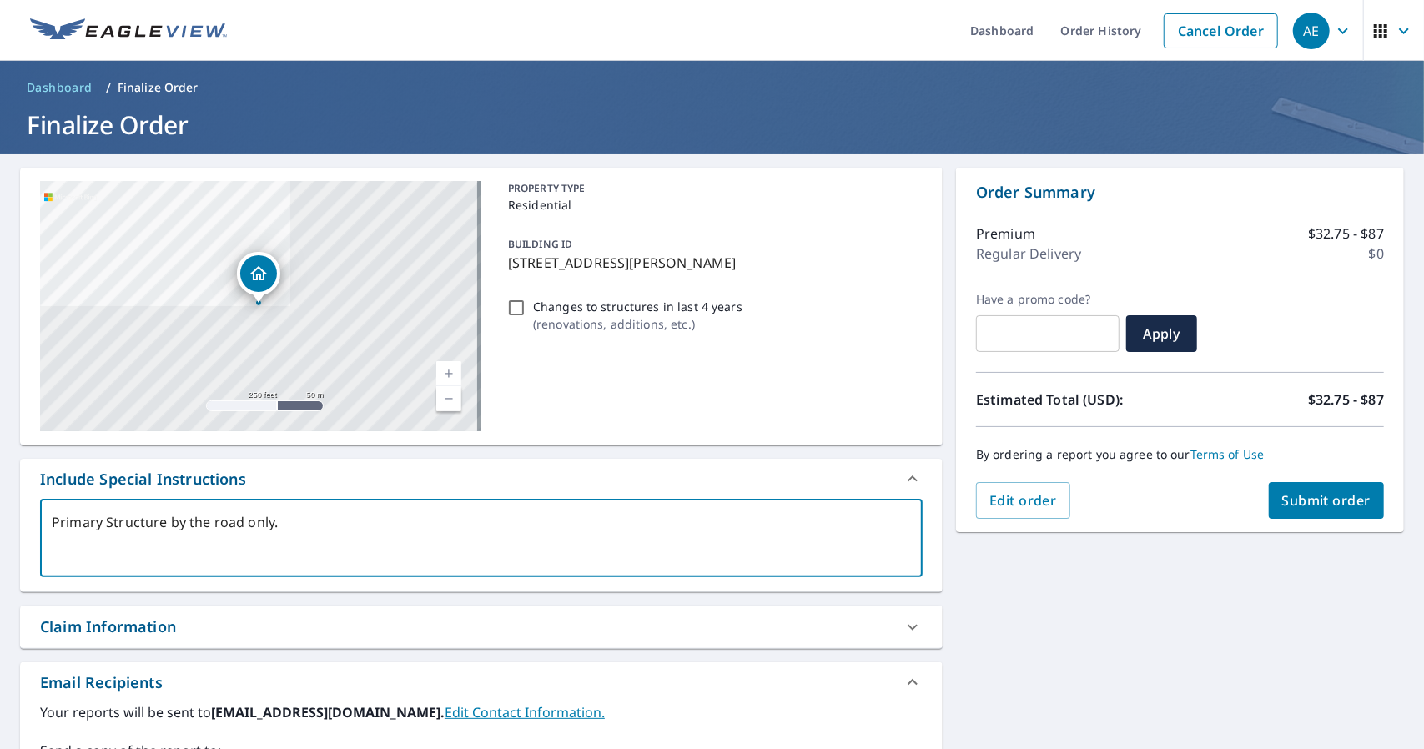
type textarea "x"
type textarea "Primary Structure by the road only."
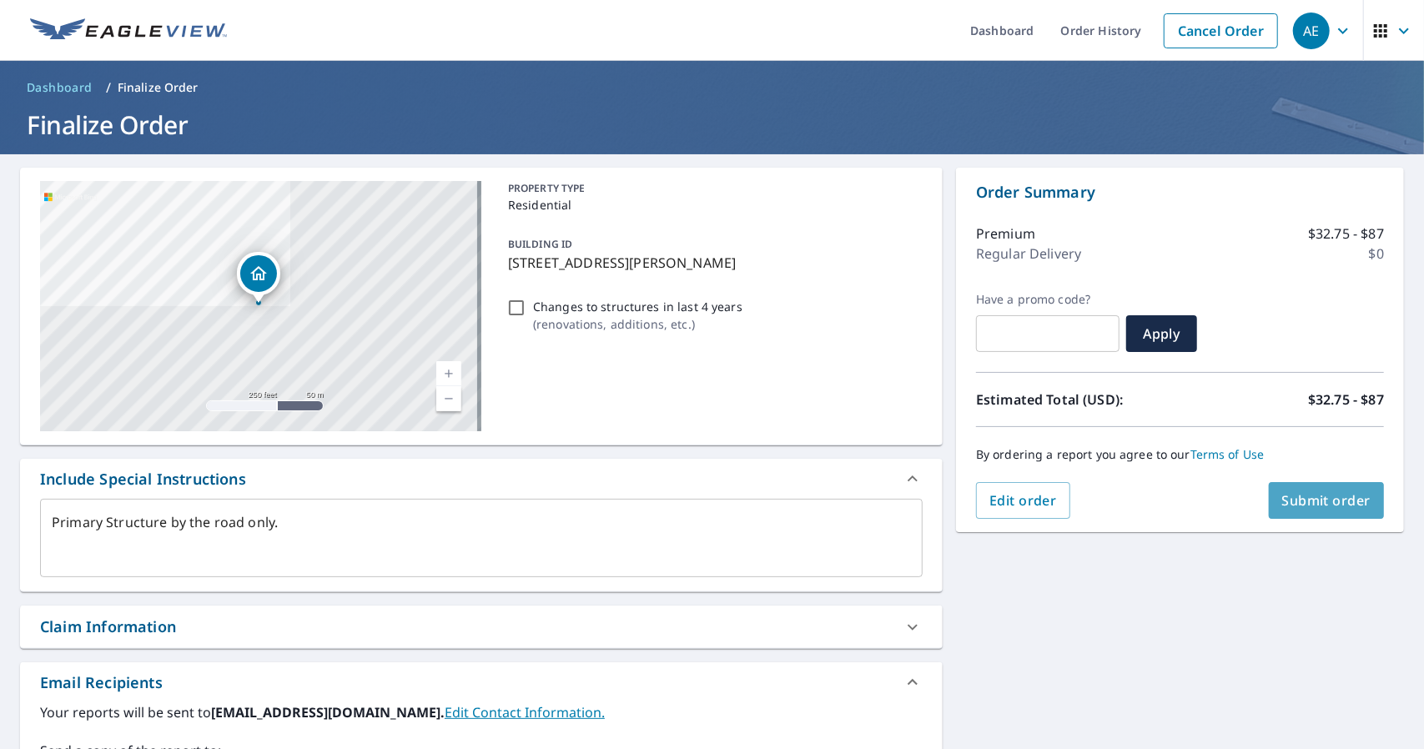
click at [1325, 501] on span "Submit order" at bounding box center [1326, 500] width 89 height 18
type textarea "x"
